Goal: Task Accomplishment & Management: Manage account settings

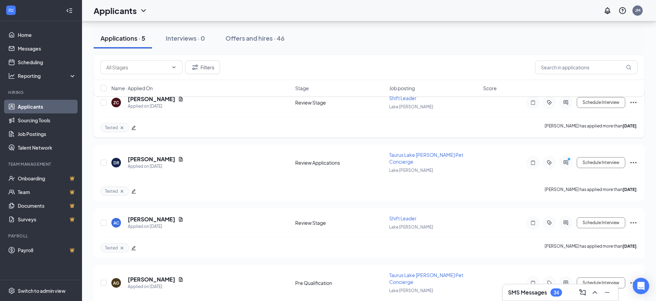
scroll to position [149, 0]
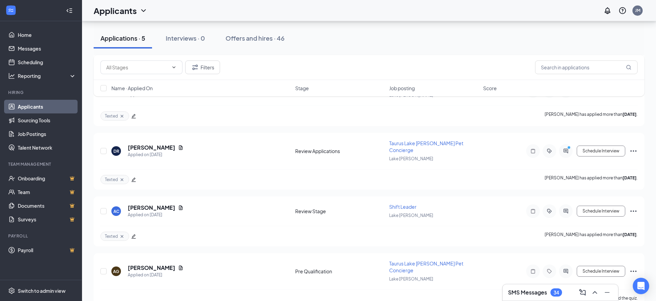
click at [551, 293] on div "34" at bounding box center [557, 293] width 12 height 8
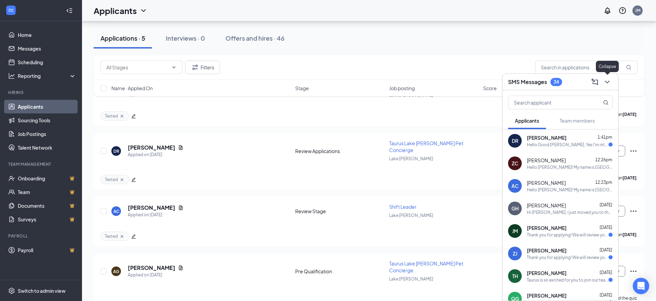
click at [608, 79] on icon "ChevronDown" at bounding box center [607, 82] width 8 height 8
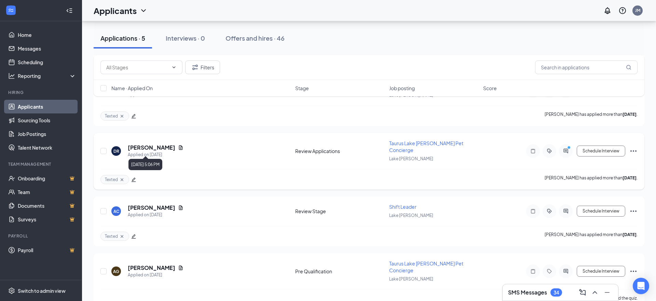
click at [182, 145] on icon "Document" at bounding box center [180, 147] width 5 height 5
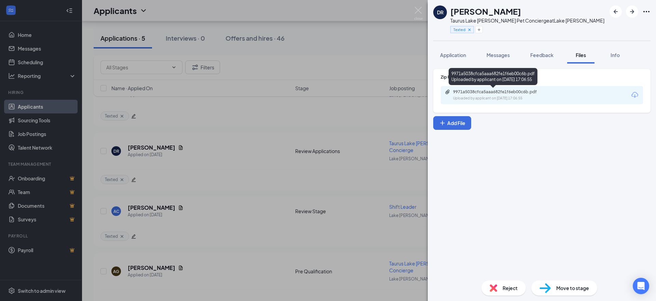
click at [451, 93] on div "9971a5038cfca5aaa682fe1f6eb00c6b.pdf" at bounding box center [500, 91] width 111 height 5
click at [414, 11] on img at bounding box center [418, 13] width 9 height 13
